Goal: Task Accomplishment & Management: Use online tool/utility

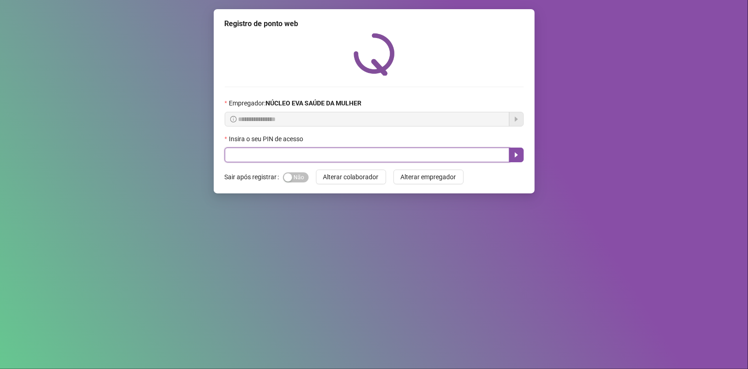
click at [312, 157] on input "text" at bounding box center [367, 155] width 285 height 15
type input "*****"
drag, startPoint x: 516, startPoint y: 154, endPoint x: 518, endPoint y: 147, distance: 7.7
click at [517, 154] on icon "caret-right" at bounding box center [515, 154] width 7 height 7
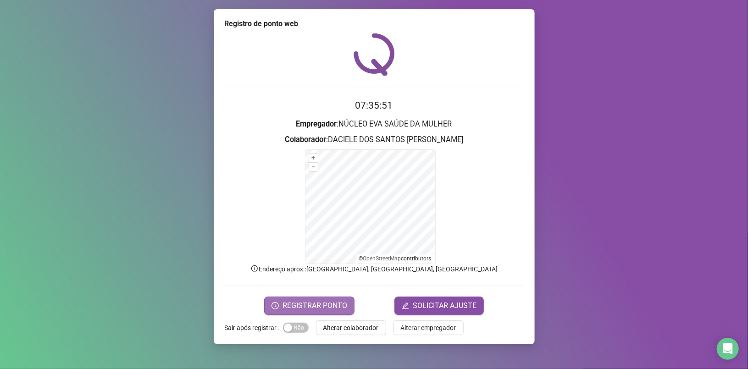
click at [297, 306] on span "REGISTRAR PONTO" at bounding box center [314, 305] width 65 height 11
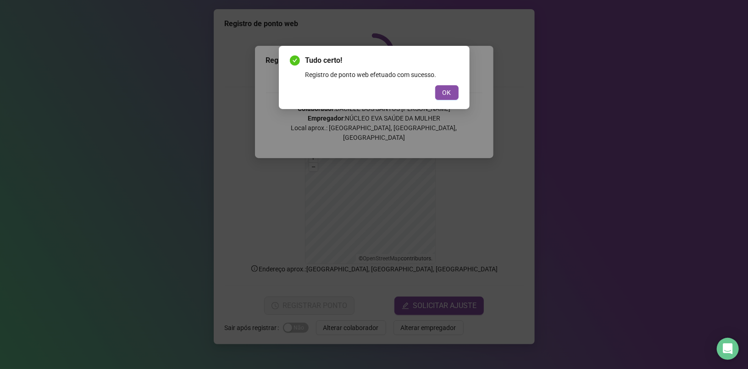
click at [451, 90] on button "OK" at bounding box center [446, 92] width 23 height 15
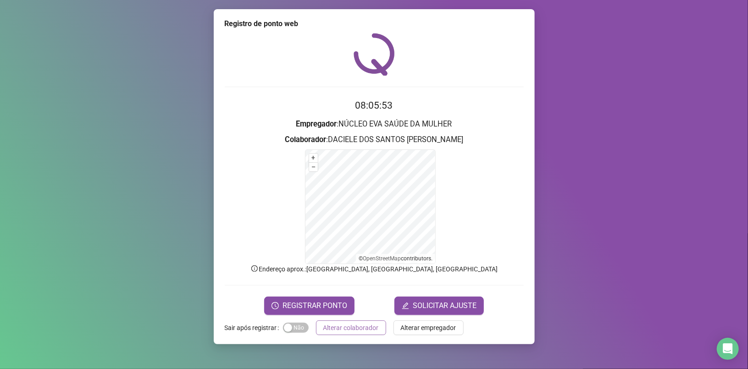
click at [339, 327] on span "Alterar colaborador" at bounding box center [350, 328] width 55 height 10
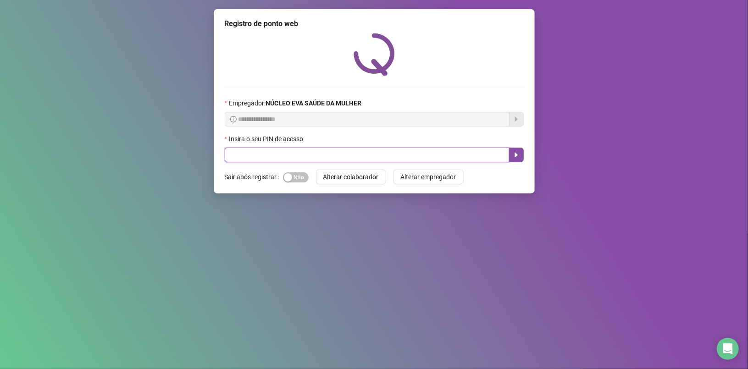
click at [239, 158] on input "text" at bounding box center [367, 155] width 285 height 15
type input "*****"
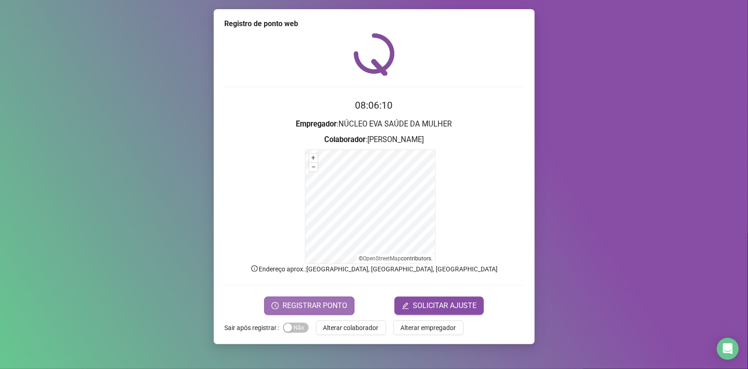
click at [317, 302] on span "REGISTRAR PONTO" at bounding box center [314, 305] width 65 height 11
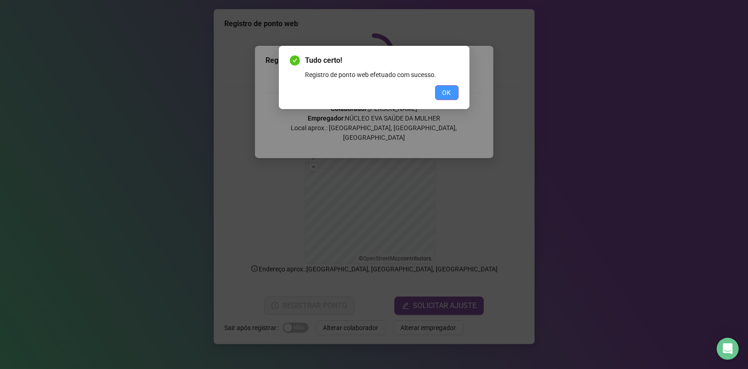
click at [446, 93] on span "OK" at bounding box center [446, 93] width 9 height 10
